Goal: Task Accomplishment & Management: Complete application form

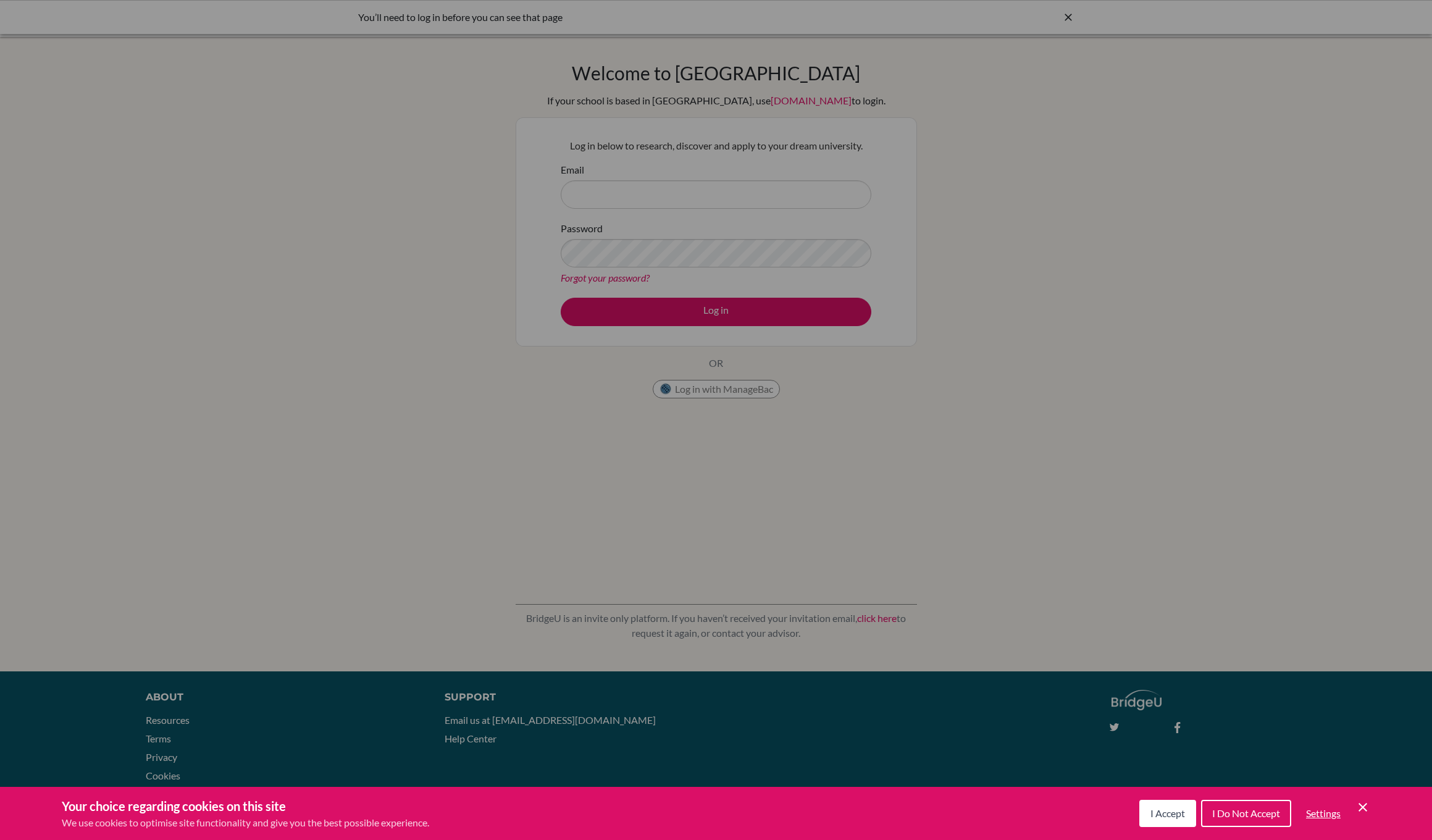
click at [1170, 820] on button "I Accept" at bounding box center [1168, 813] width 57 height 27
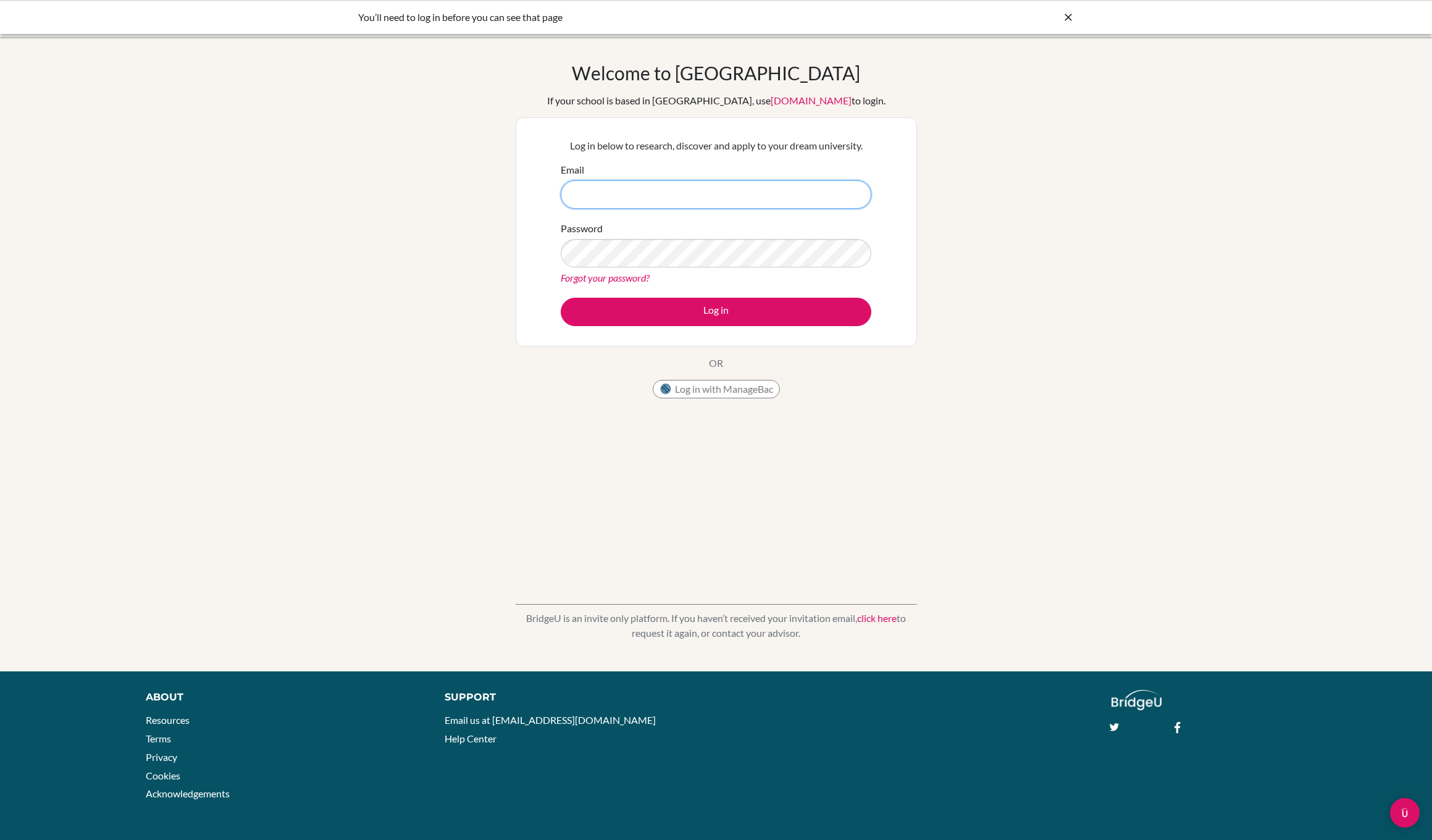
click at [615, 192] on input "Email" at bounding box center [716, 194] width 310 height 28
type input "[PERSON_NAME][EMAIL_ADDRESS][DOMAIN_NAME]"
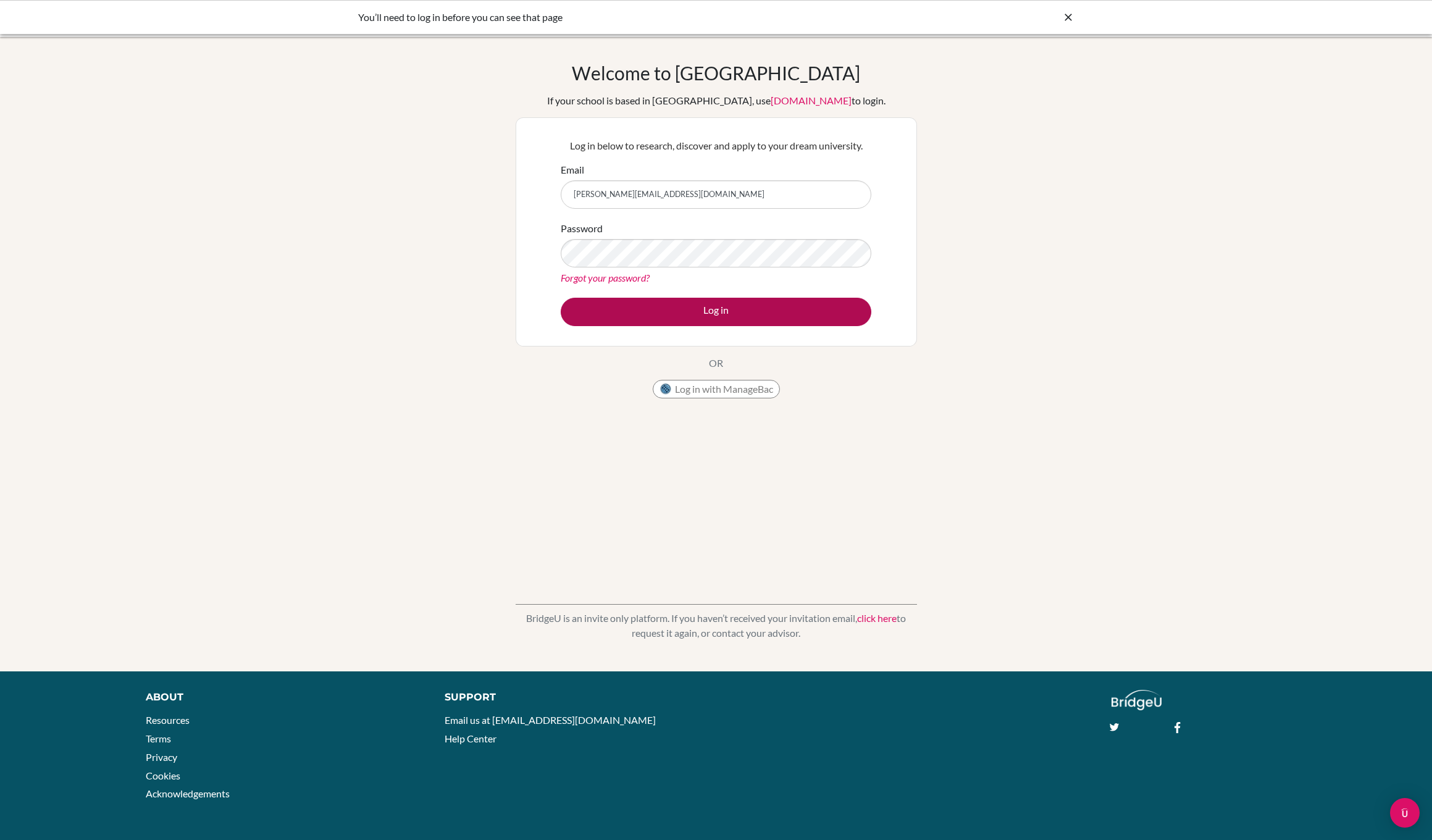
click at [711, 310] on button "Log in" at bounding box center [716, 311] width 310 height 28
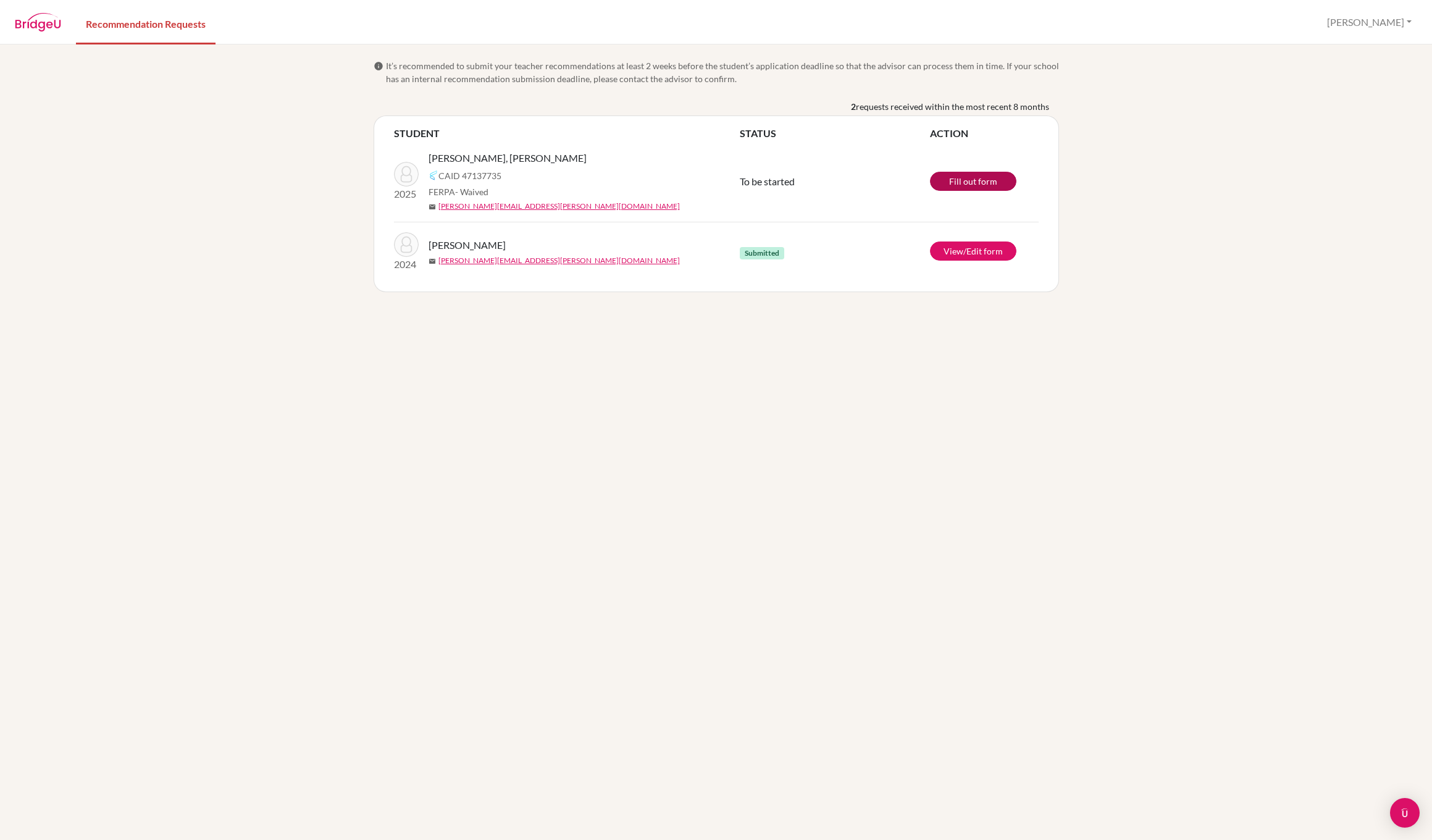
click at [980, 181] on link "Fill out form" at bounding box center [973, 181] width 87 height 19
